Goal: Transaction & Acquisition: Book appointment/travel/reservation

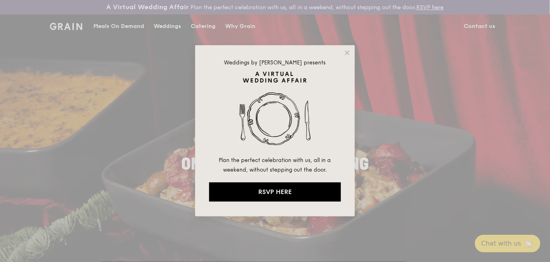
click at [203, 24] on div "Weddings by [PERSON_NAME] presents Plan the perfect celebration with us, all in…" at bounding box center [275, 131] width 550 height 262
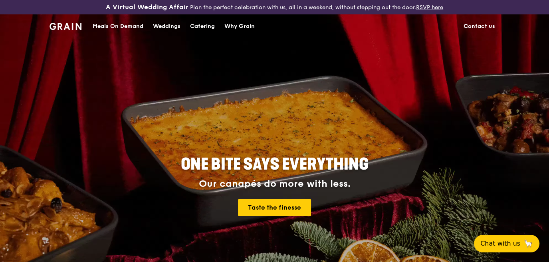
click at [203, 28] on div "Catering" at bounding box center [202, 26] width 25 height 24
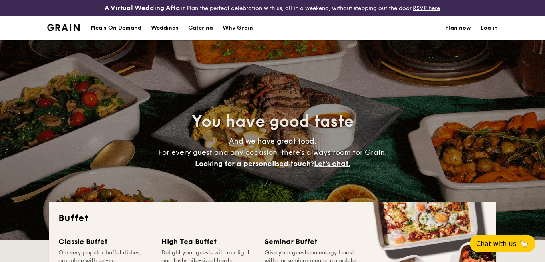
select select
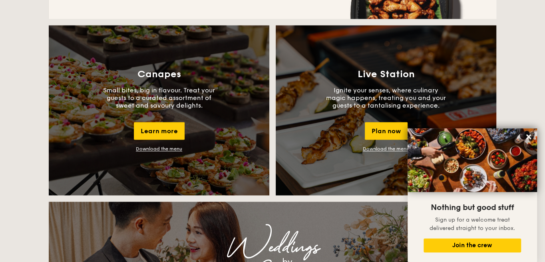
scroll to position [719, 0]
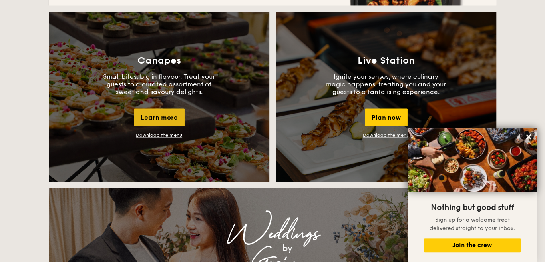
click at [159, 121] on div "Learn more" at bounding box center [159, 117] width 51 height 18
